Goal: Task Accomplishment & Management: Manage account settings

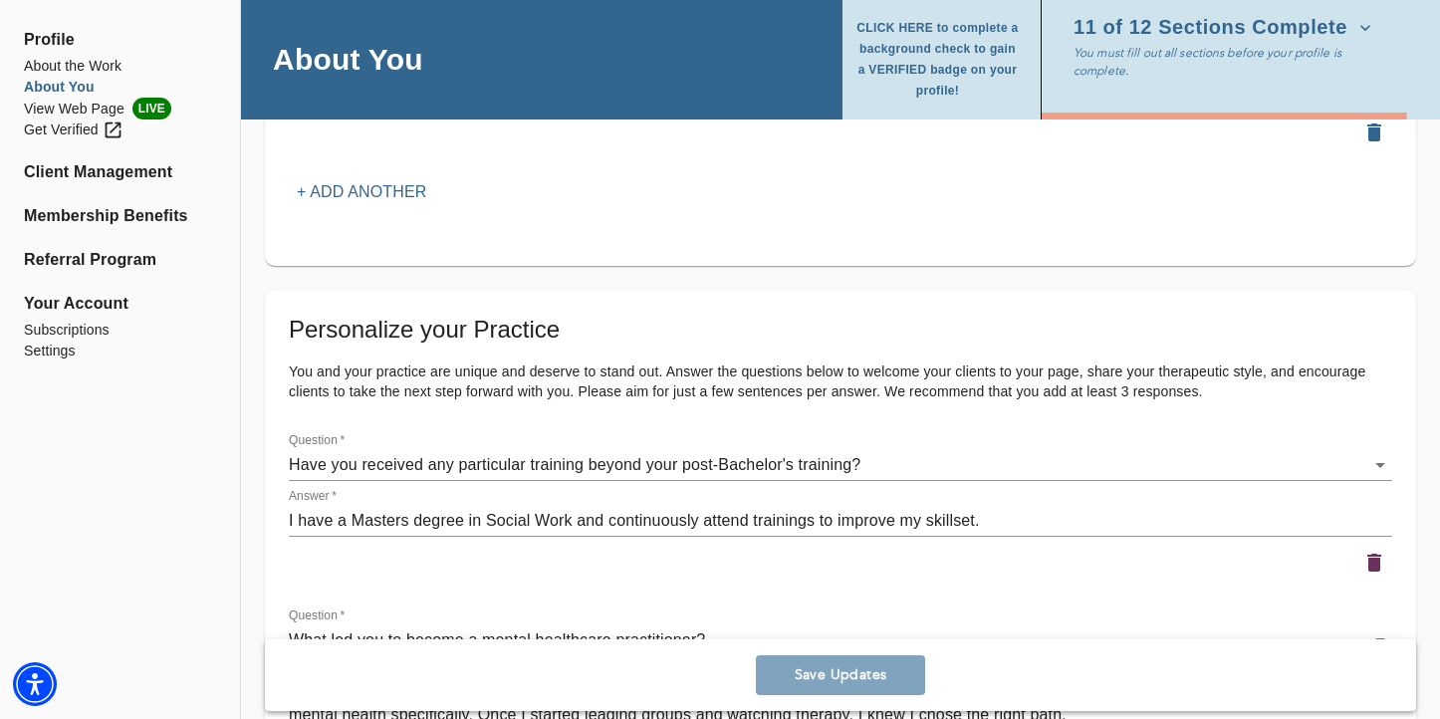
scroll to position [2815, 0]
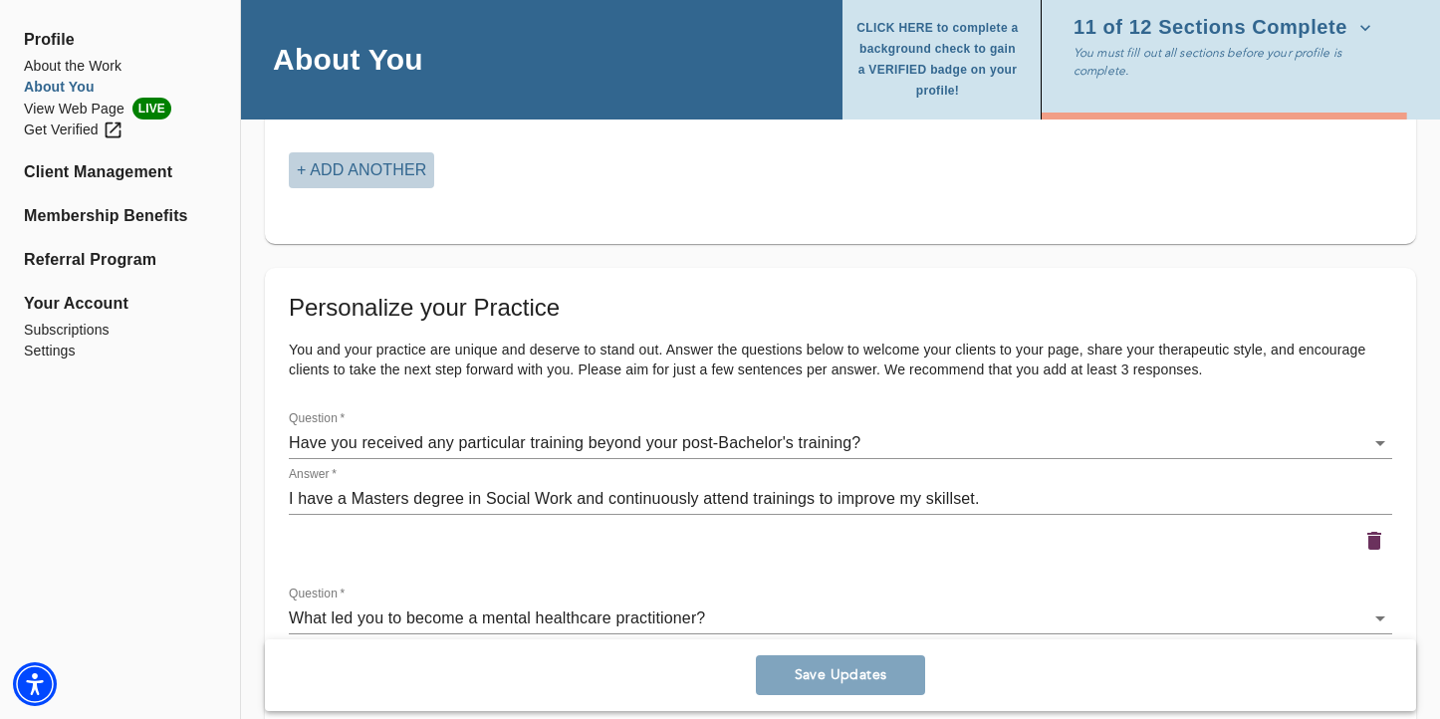
click at [344, 174] on p "+ Add another" at bounding box center [361, 170] width 129 height 24
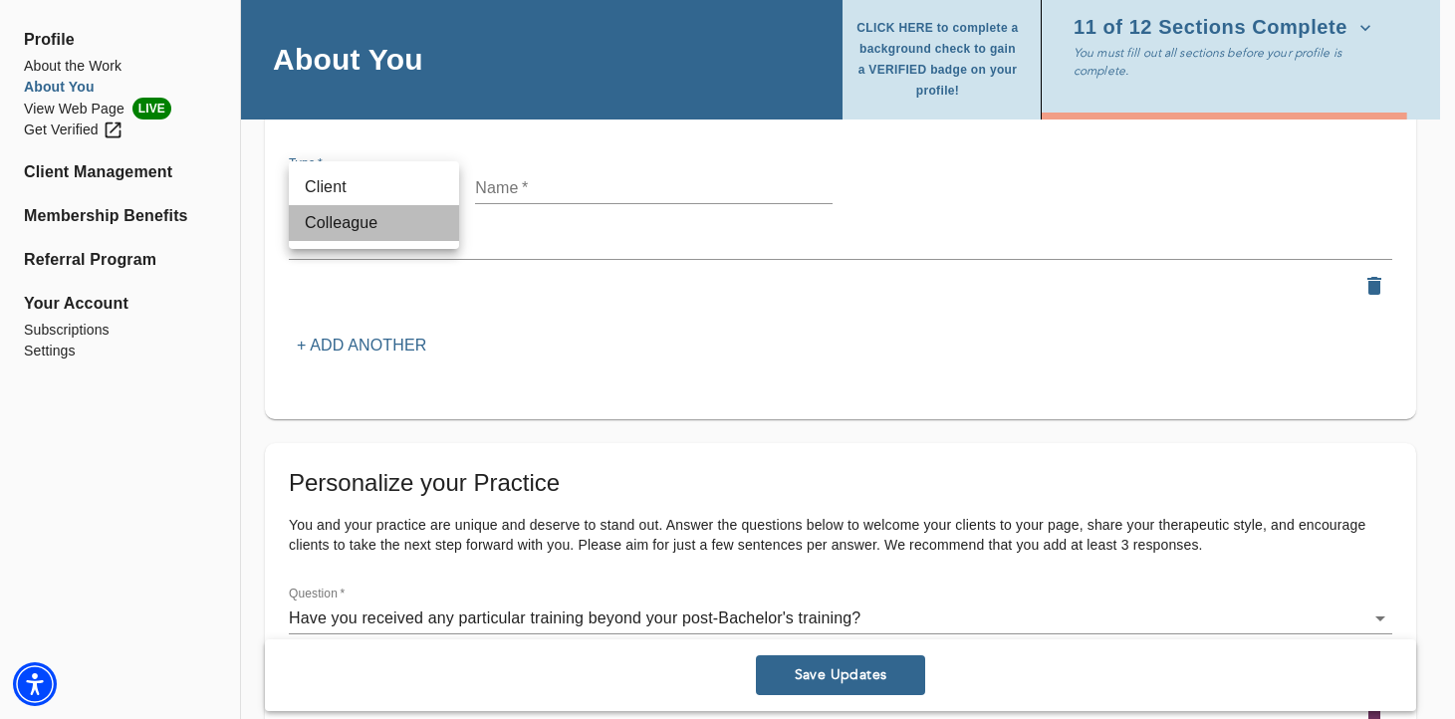
click at [400, 229] on li "Colleague" at bounding box center [374, 223] width 170 height 36
type input "colleague"
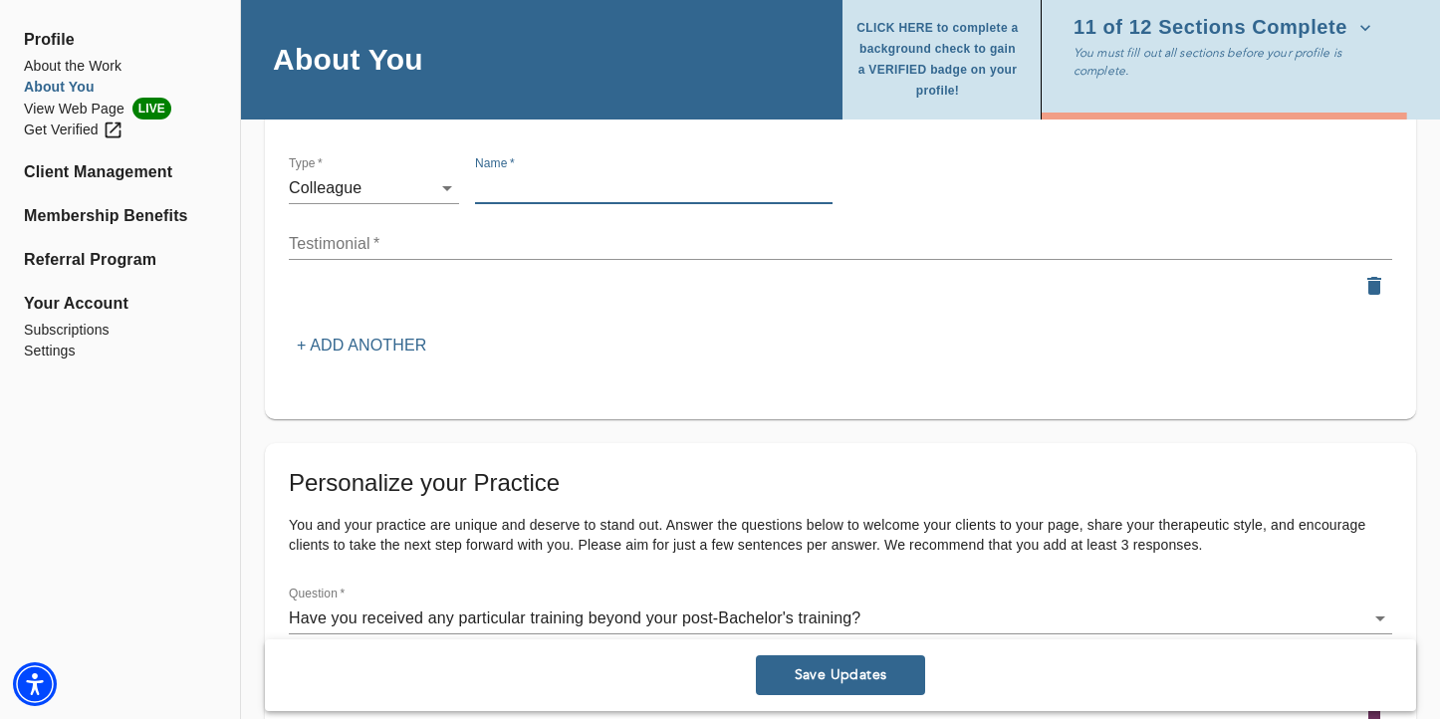
click at [551, 185] on input "text" at bounding box center [654, 188] width 358 height 32
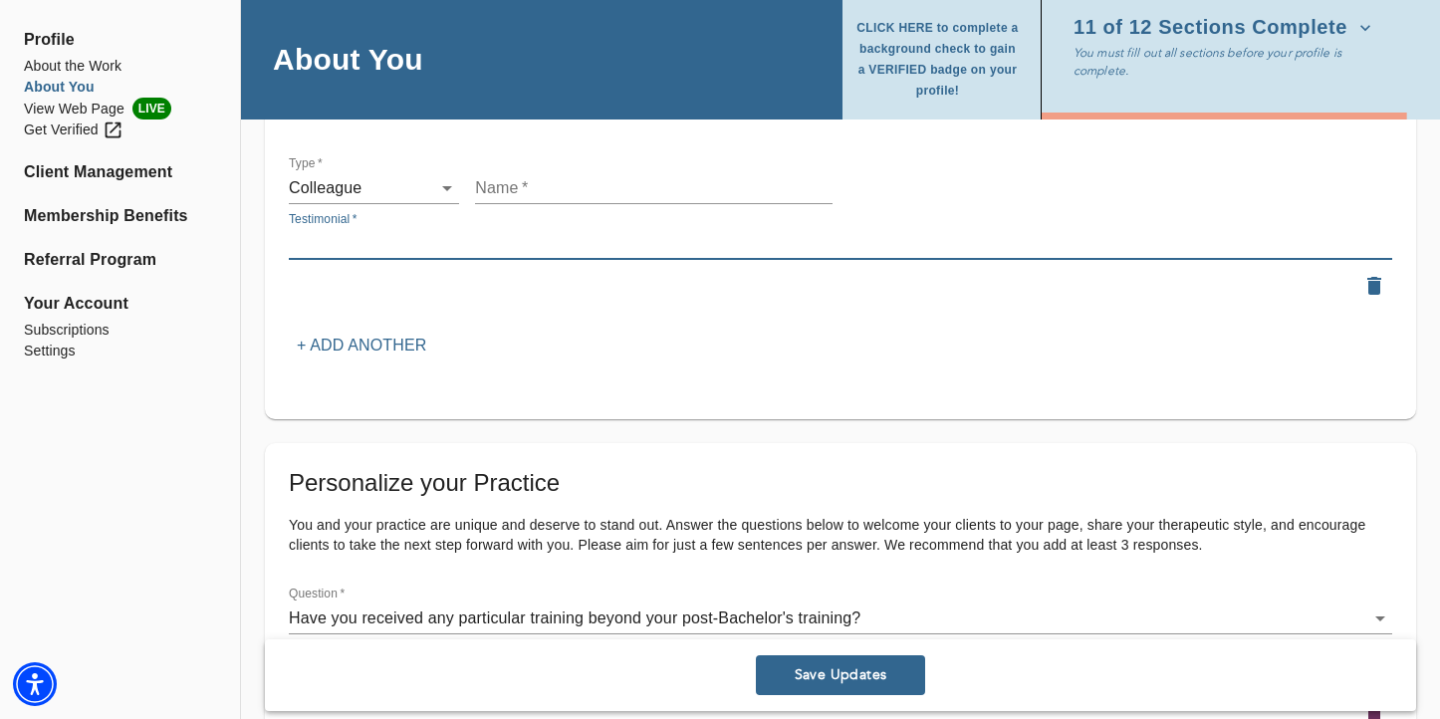
paste textarea "[PERSON_NAME] is an an exceptional clinician. Her ability to connect with clien…"
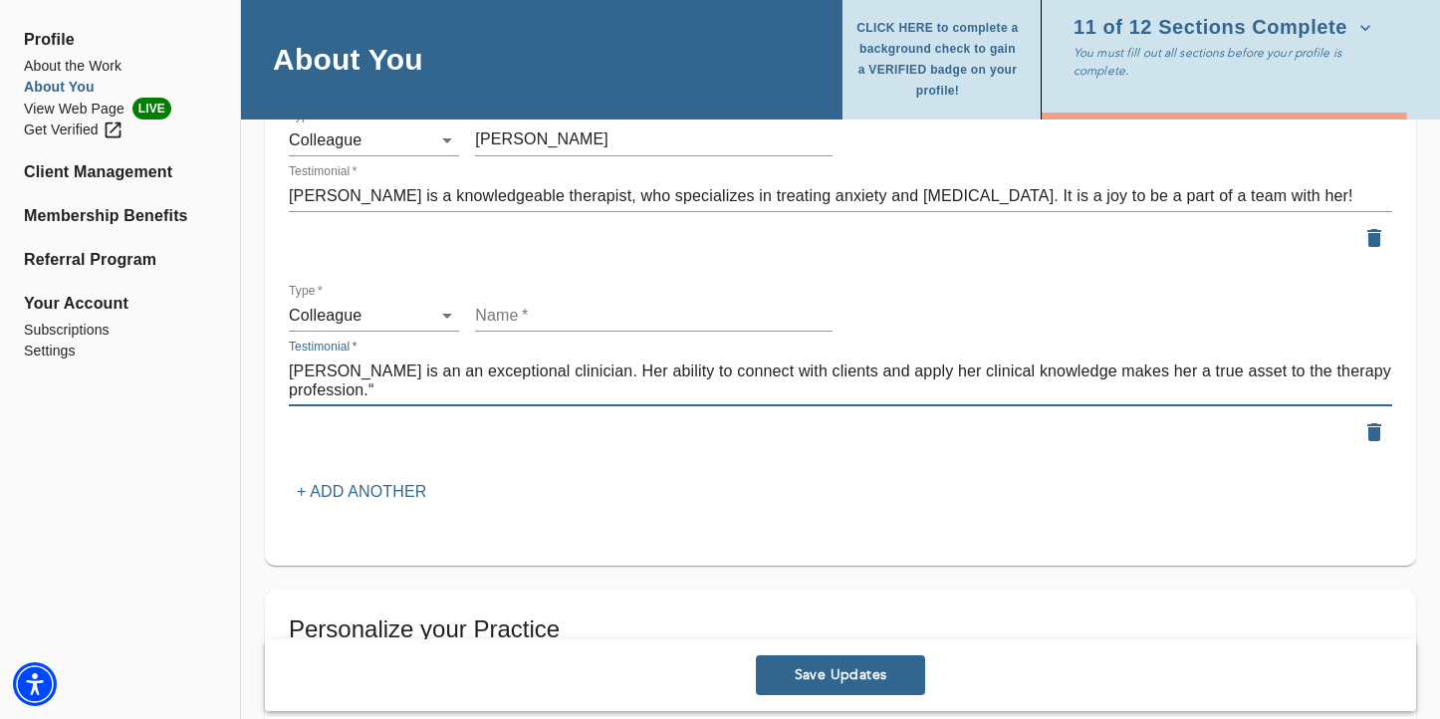
scroll to position [2680, 0]
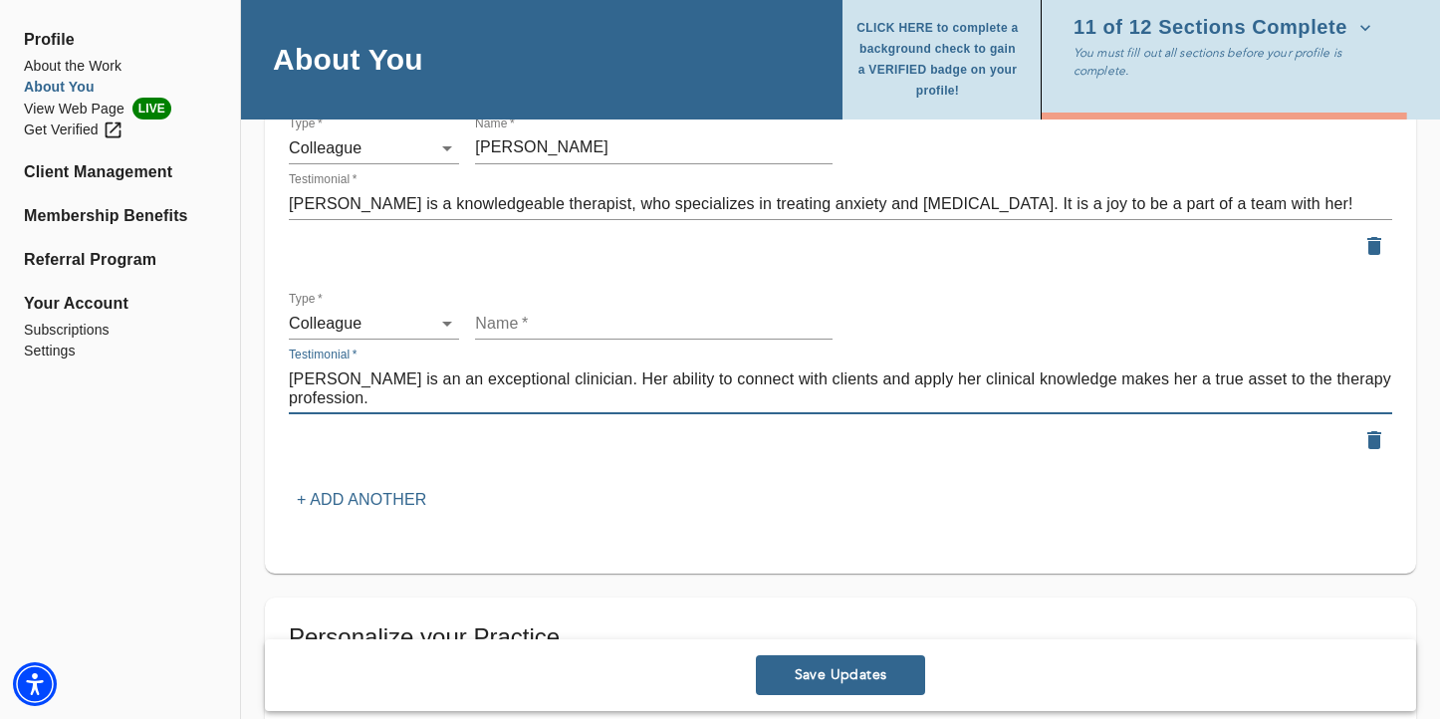
type textarea "[PERSON_NAME] is an an exceptional clinician. Her ability to connect with clien…"
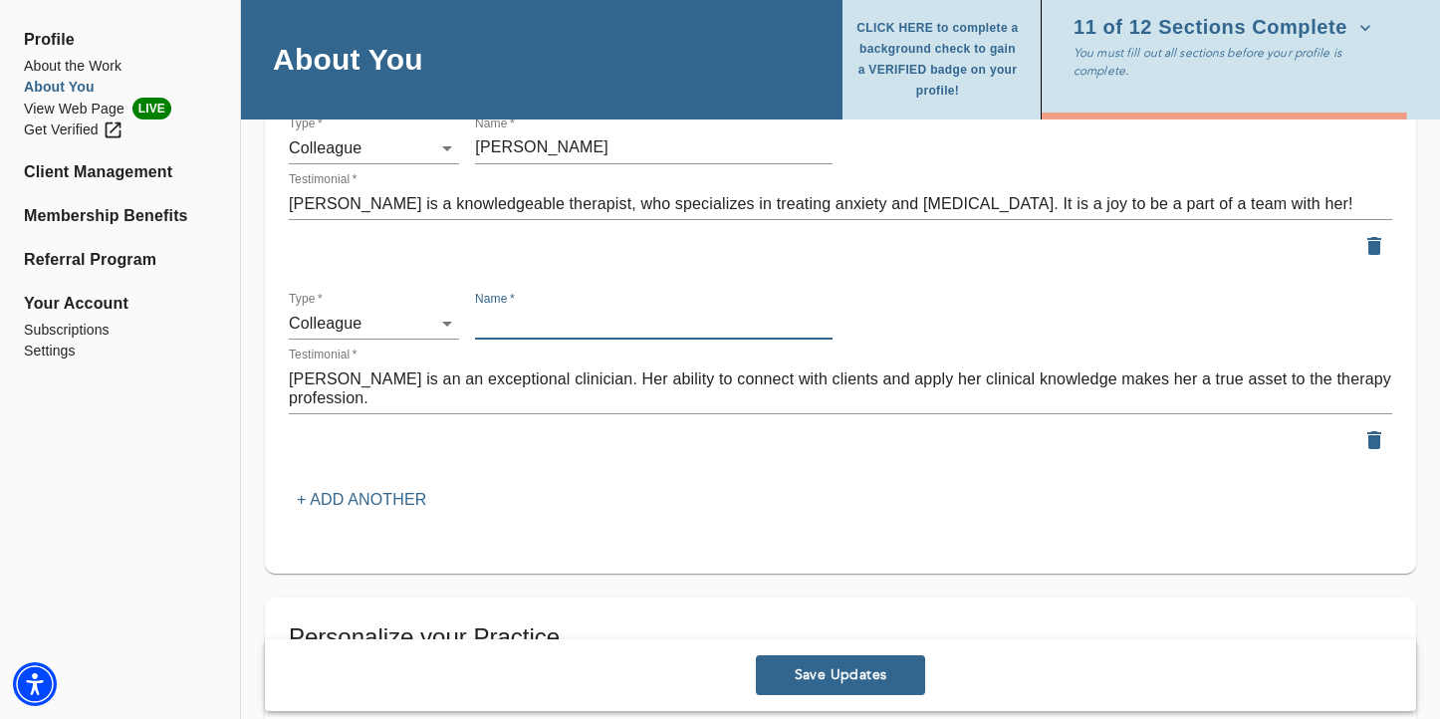
click at [573, 314] on input "text" at bounding box center [654, 324] width 358 height 32
paste input "[PERSON_NAME][GEOGRAPHIC_DATA]"
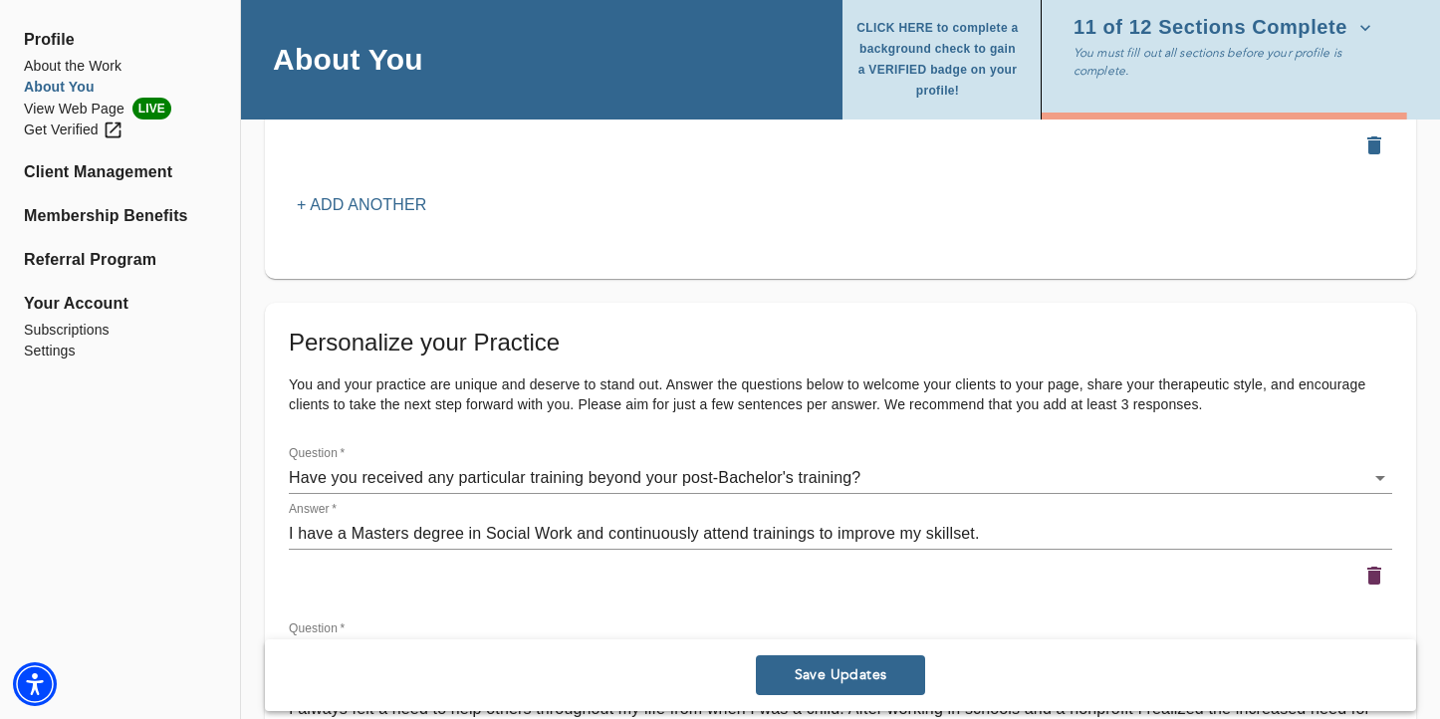
scroll to position [3286, 0]
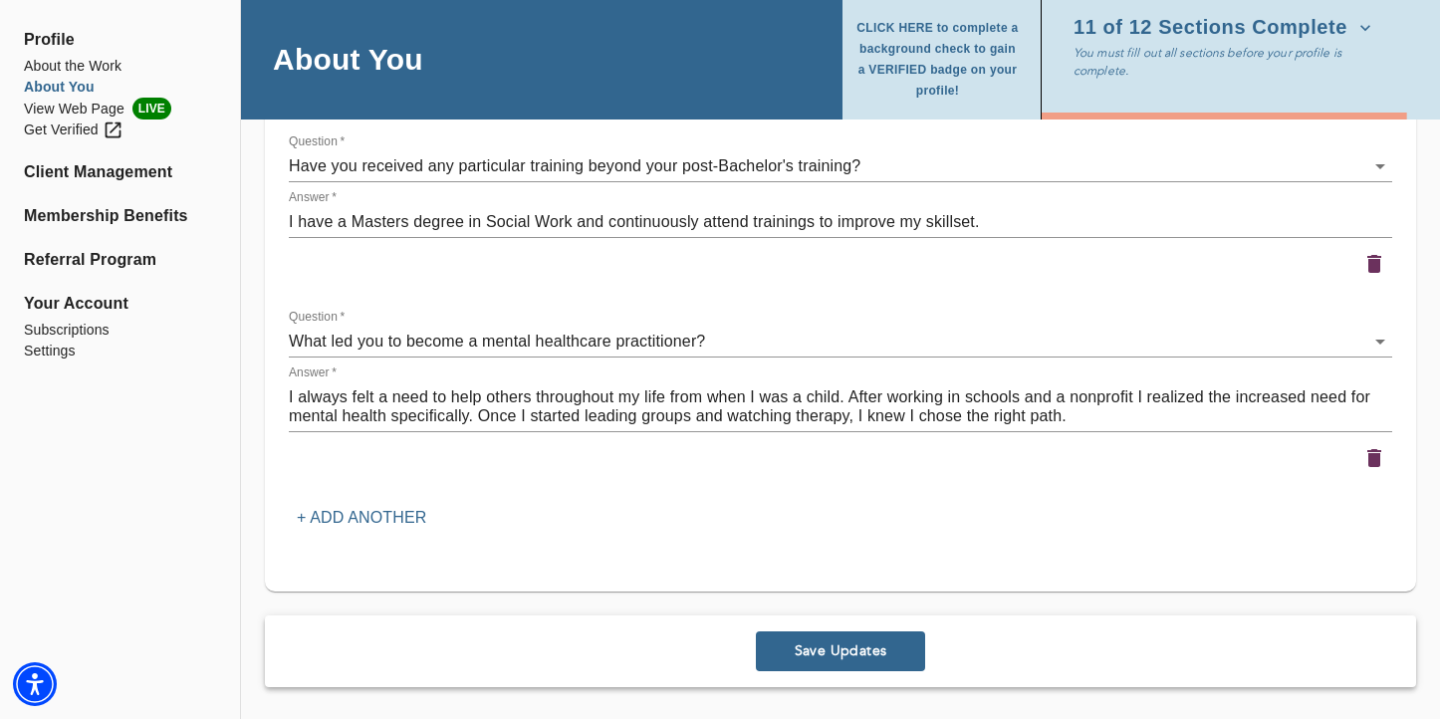
type input "[PERSON_NAME][GEOGRAPHIC_DATA]"
click at [817, 642] on span "Save Updates" at bounding box center [840, 650] width 153 height 19
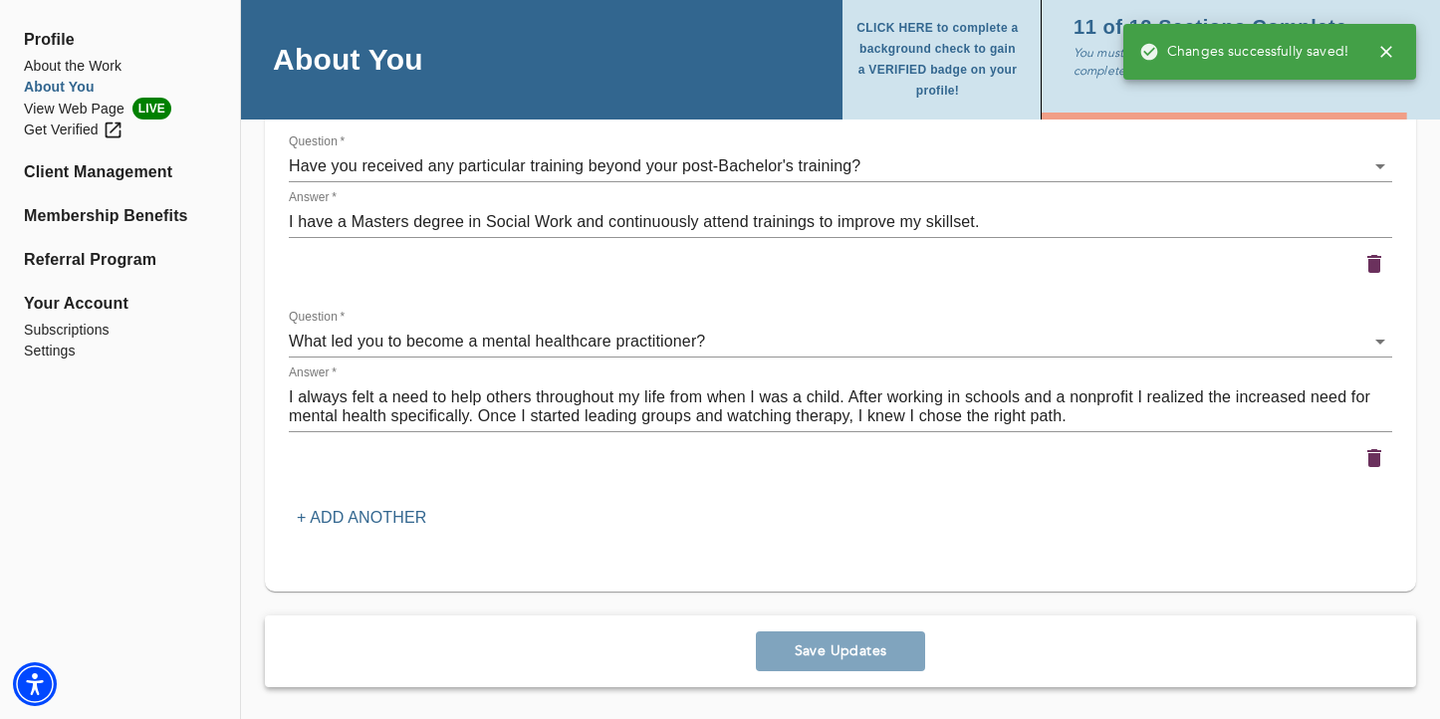
click at [1388, 51] on icon "button" at bounding box center [1386, 52] width 20 height 20
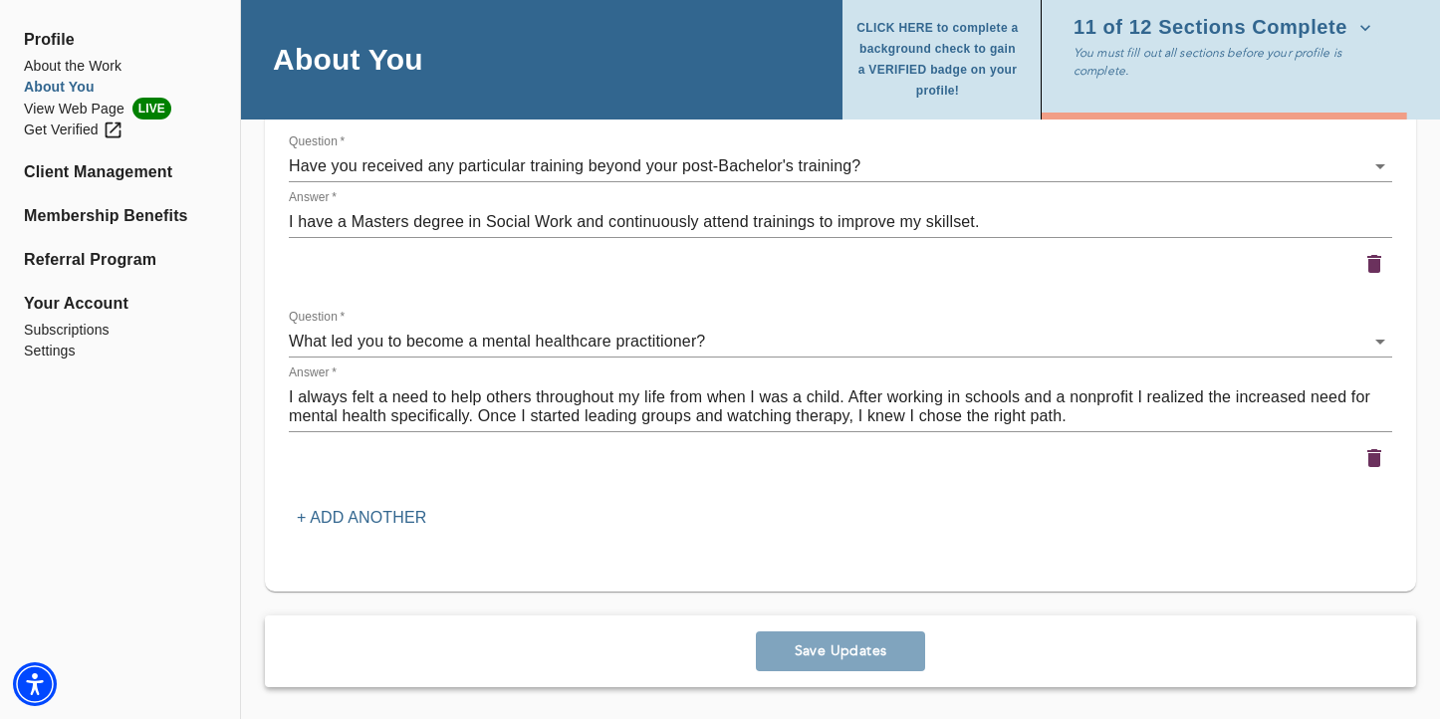
click at [1355, 28] on icon "button" at bounding box center [1365, 28] width 20 height 20
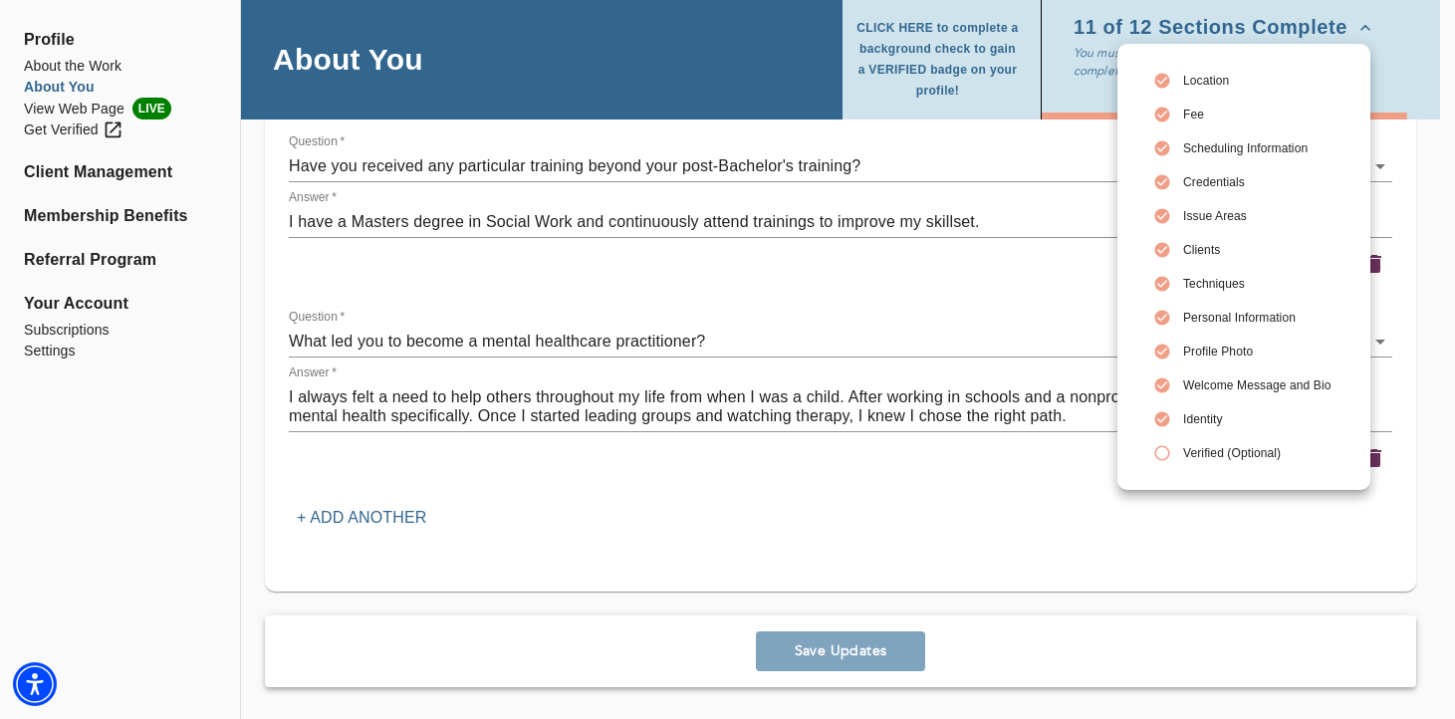
click at [1192, 116] on span "Fee" at bounding box center [1256, 115] width 147 height 18
click at [1170, 113] on icon at bounding box center [1162, 115] width 18 height 18
click at [1160, 111] on icon at bounding box center [1162, 115] width 15 height 15
click at [93, 69] on div at bounding box center [727, 359] width 1455 height 719
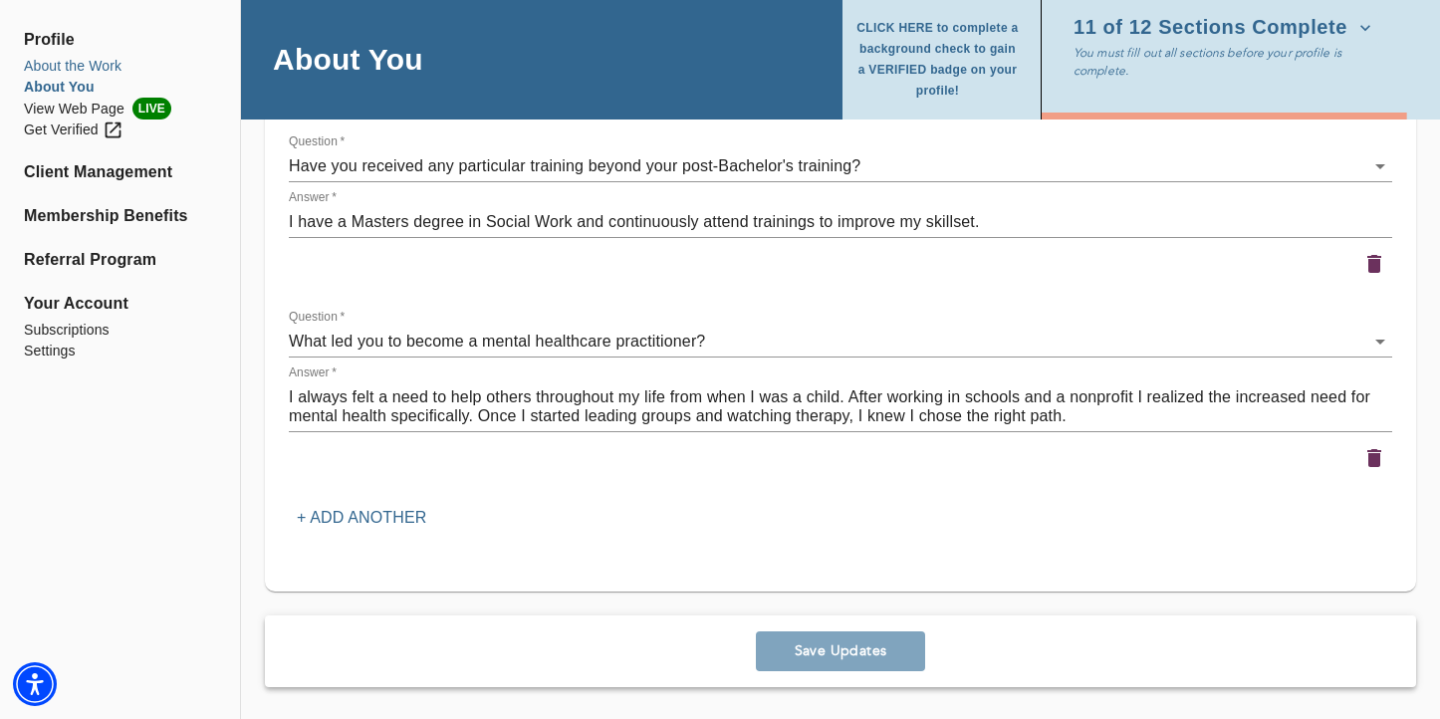
click at [86, 65] on li "About the Work" at bounding box center [120, 66] width 192 height 21
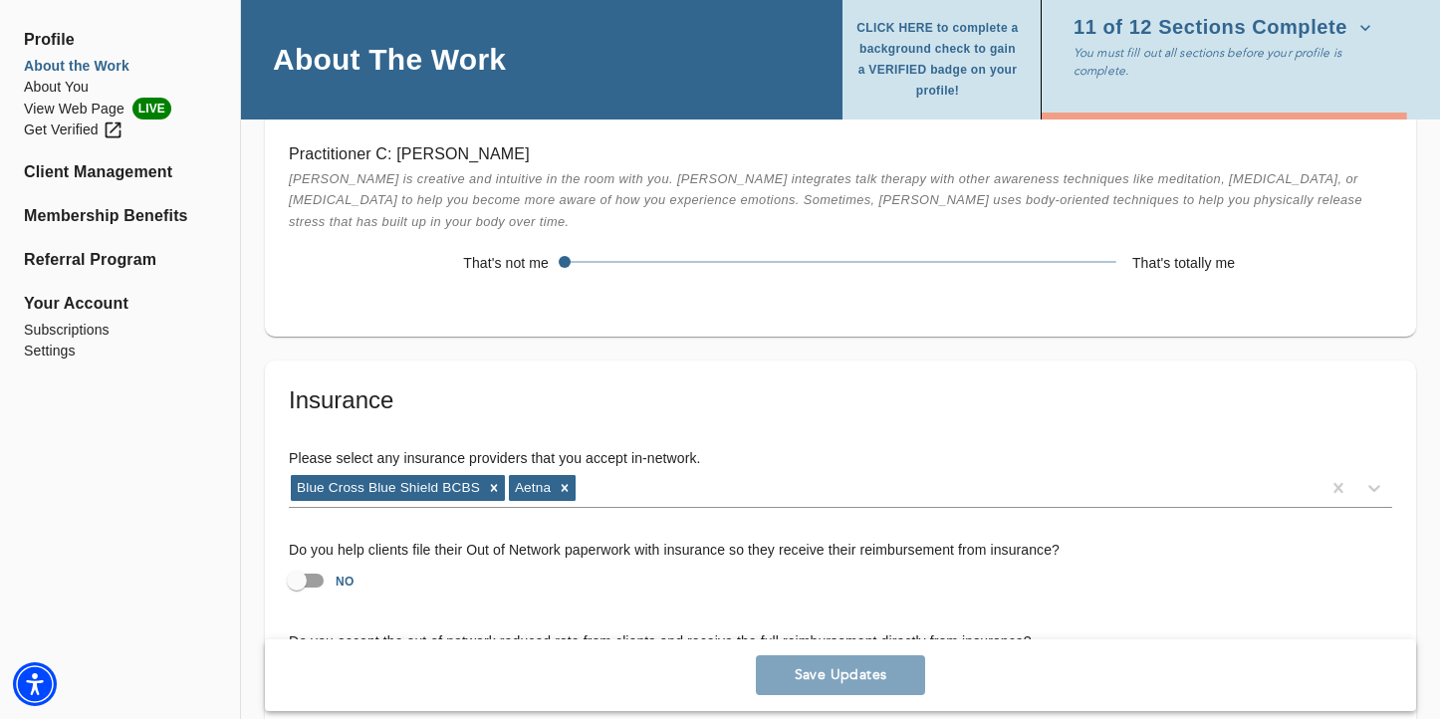
scroll to position [3787, 0]
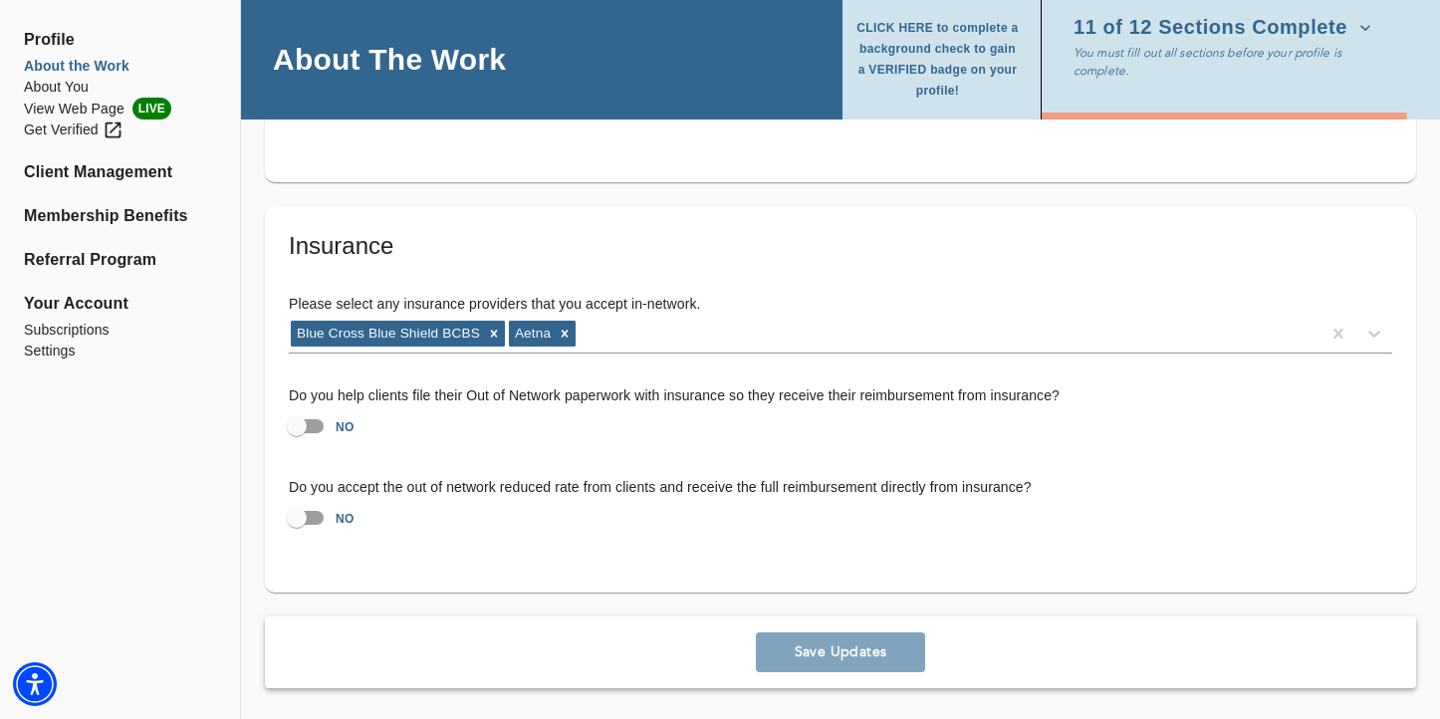
click at [291, 419] on input "NO" at bounding box center [297, 426] width 114 height 38
checkbox input "true"
click at [882, 653] on span "Save Updates" at bounding box center [840, 651] width 153 height 19
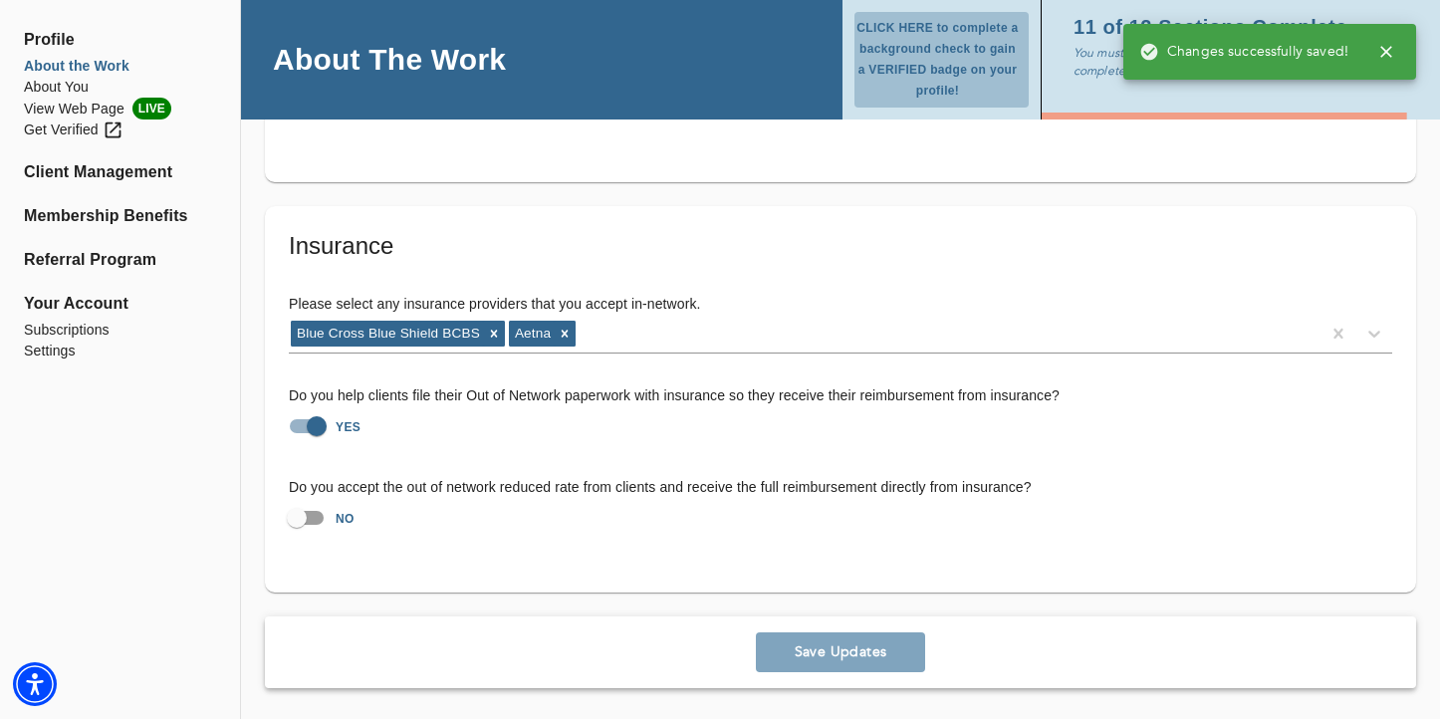
click at [935, 40] on span "CLICK HERE to complete a background check to gain a VERIFIED badge on your prof…" at bounding box center [937, 60] width 166 height 84
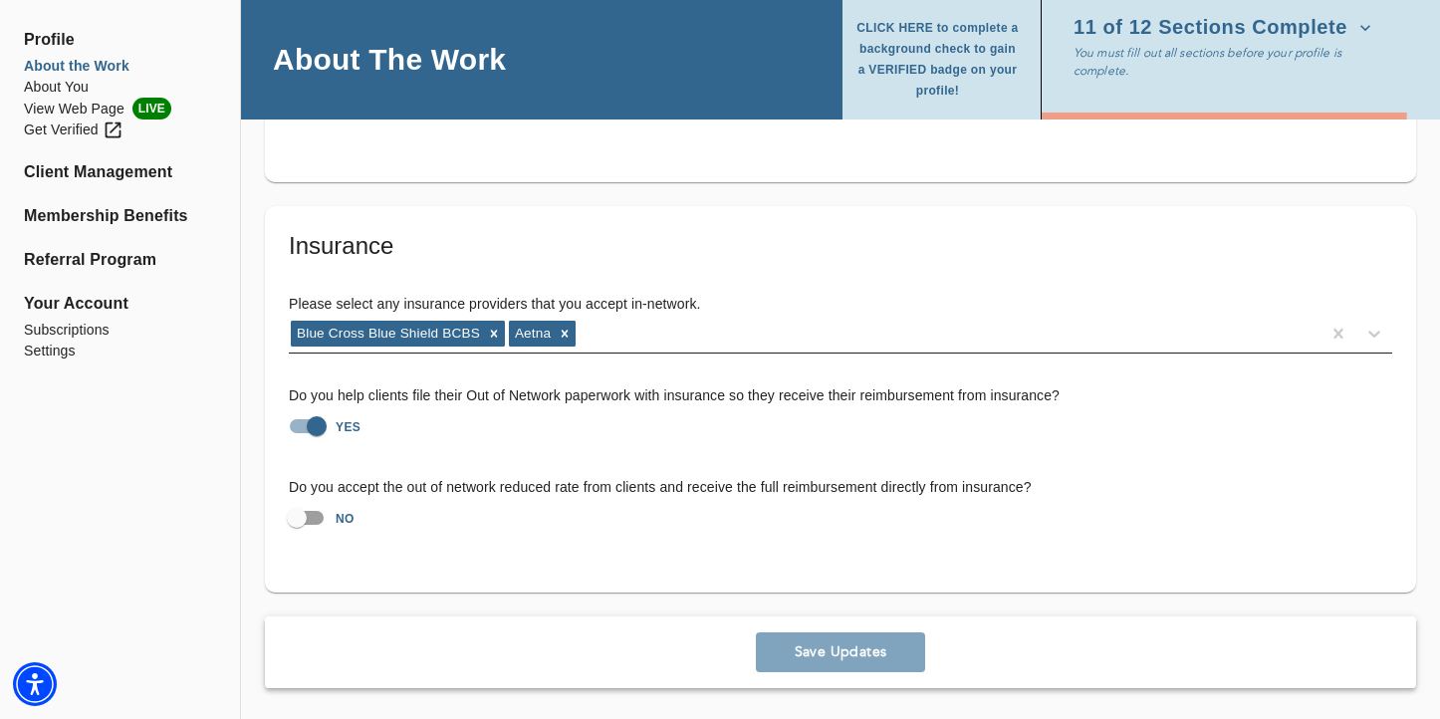
click at [689, 340] on div "Blue Cross Blue Shield BCBS Aetna" at bounding box center [805, 334] width 1032 height 32
